Goal: Information Seeking & Learning: Learn about a topic

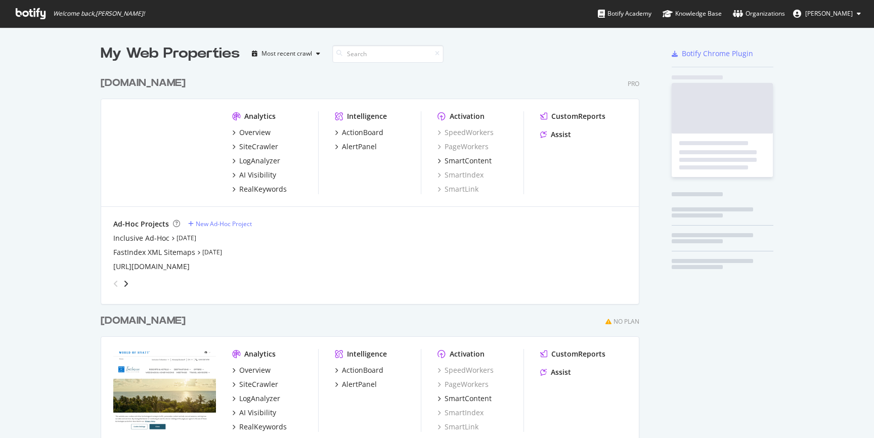
scroll to position [438, 874]
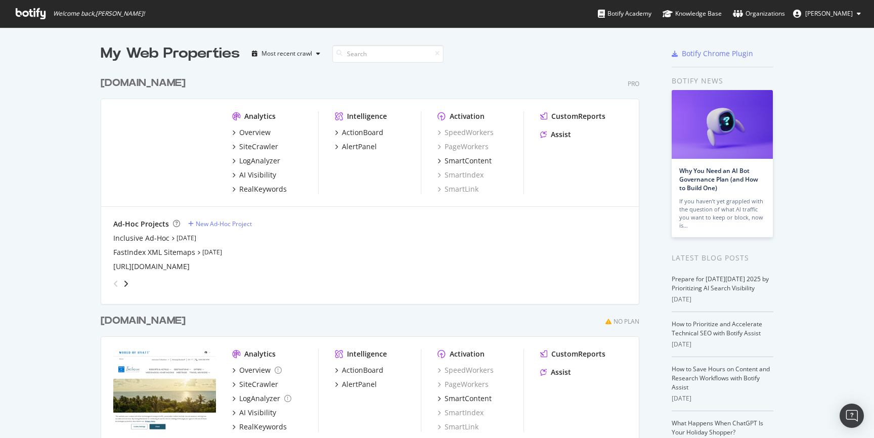
click at [69, 134] on div "My Web Properties Most recent crawl hyatt.com Pro Analytics Overview SiteCrawle…" at bounding box center [437, 363] width 874 height 673
click at [256, 145] on div "SiteCrawler" at bounding box center [258, 147] width 39 height 10
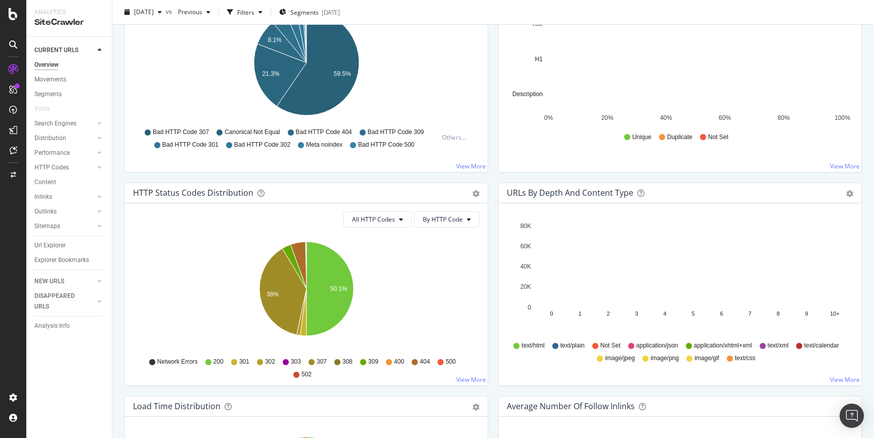
scroll to position [392, 0]
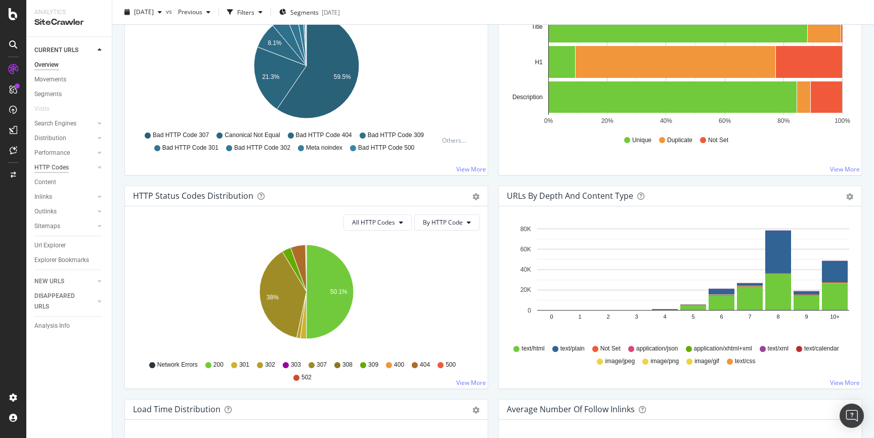
click at [62, 167] on div "HTTP Codes" at bounding box center [51, 167] width 34 height 11
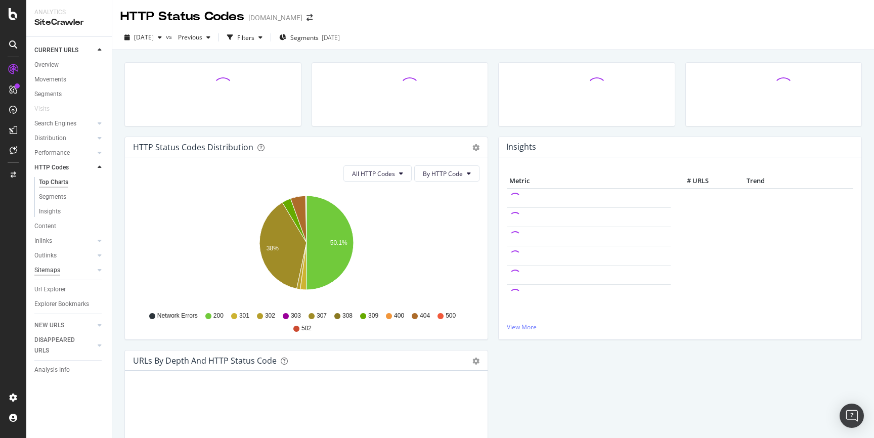
click at [52, 270] on div "Sitemaps" at bounding box center [47, 270] width 26 height 11
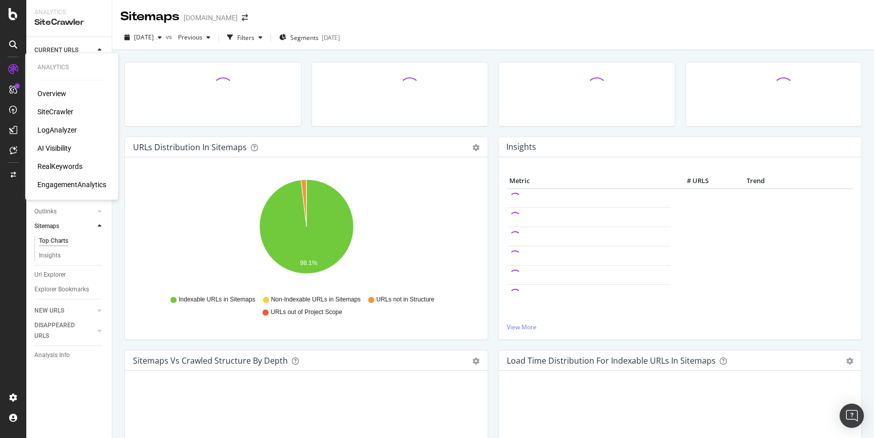
click at [66, 165] on div "RealKeywords" at bounding box center [59, 166] width 45 height 10
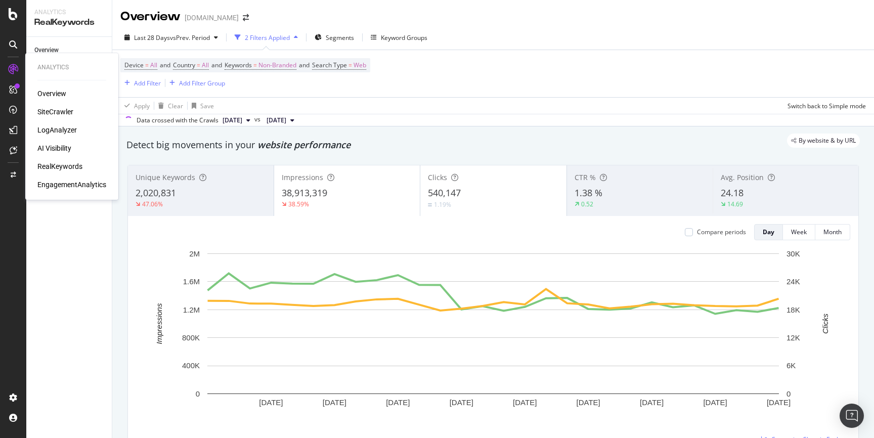
click at [62, 127] on div "LogAnalyzer" at bounding box center [56, 130] width 39 height 10
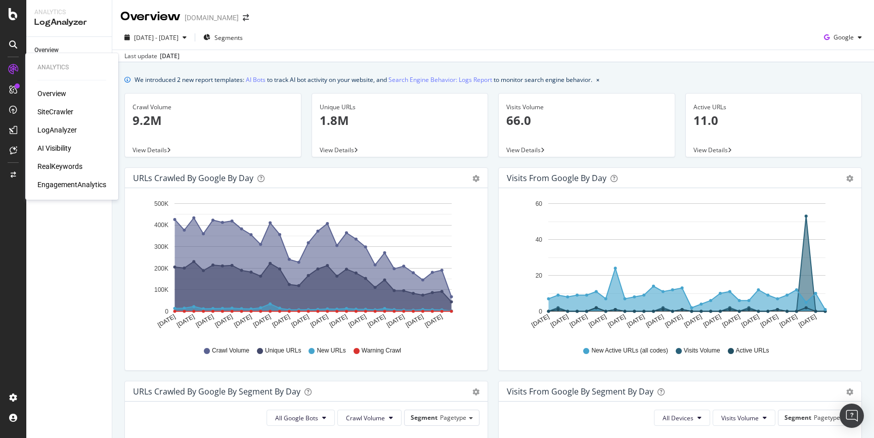
click at [67, 112] on div "SiteCrawler" at bounding box center [55, 112] width 36 height 10
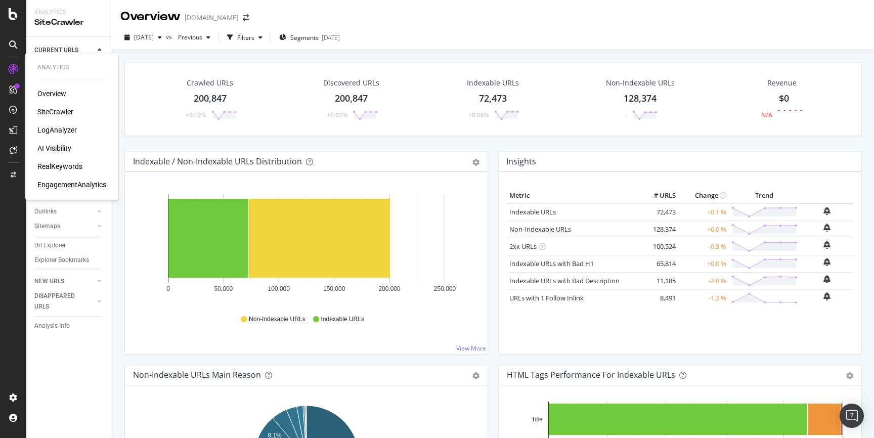
click at [63, 144] on div "AI Visibility" at bounding box center [54, 148] width 34 height 10
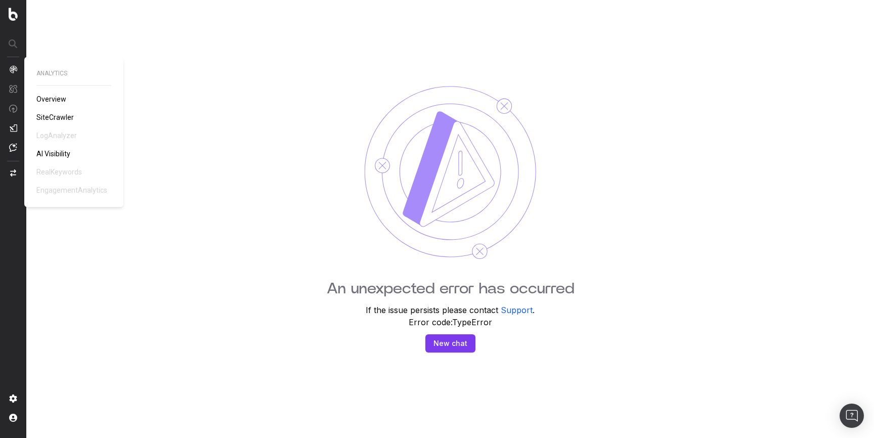
click at [50, 113] on span "SiteCrawler" at bounding box center [54, 117] width 37 height 8
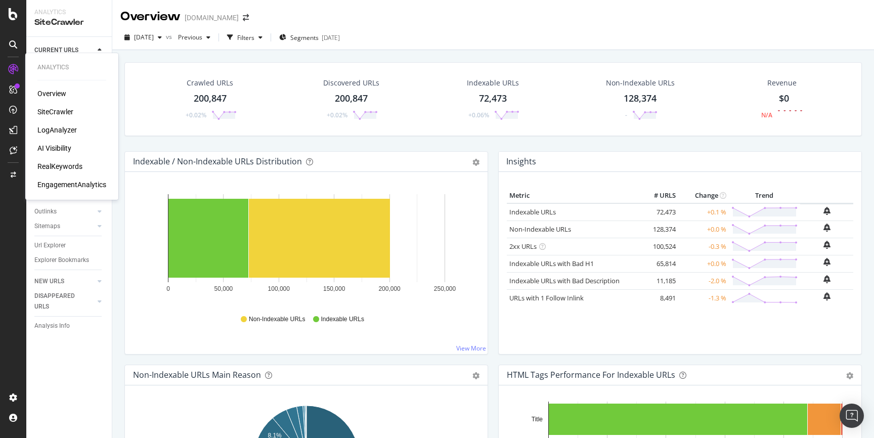
click at [64, 168] on div "RealKeywords" at bounding box center [59, 166] width 45 height 10
